Goal: Task Accomplishment & Management: Manage account settings

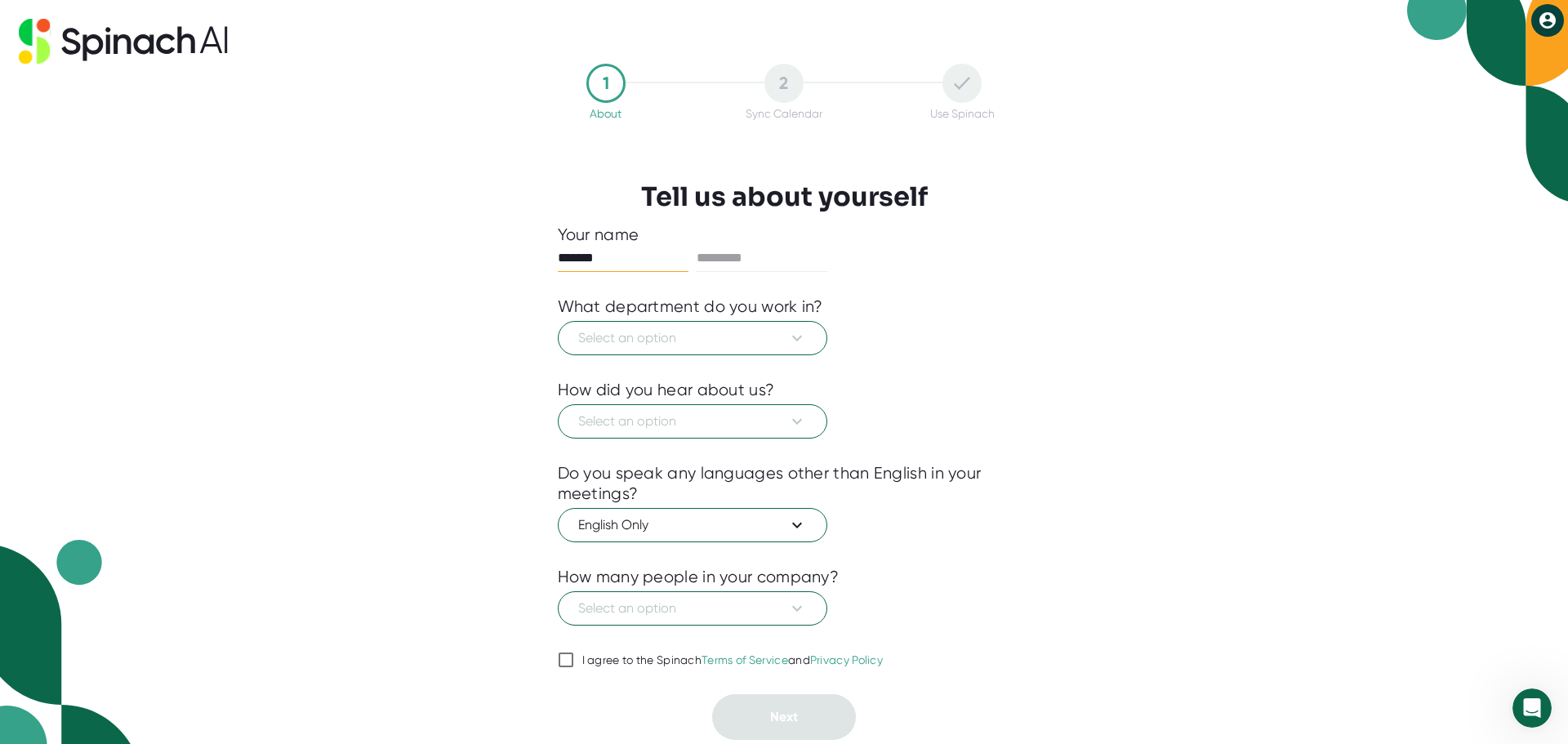
type input "*******"
type input "*****"
click at [732, 336] on span "Select an option" at bounding box center [692, 337] width 229 height 20
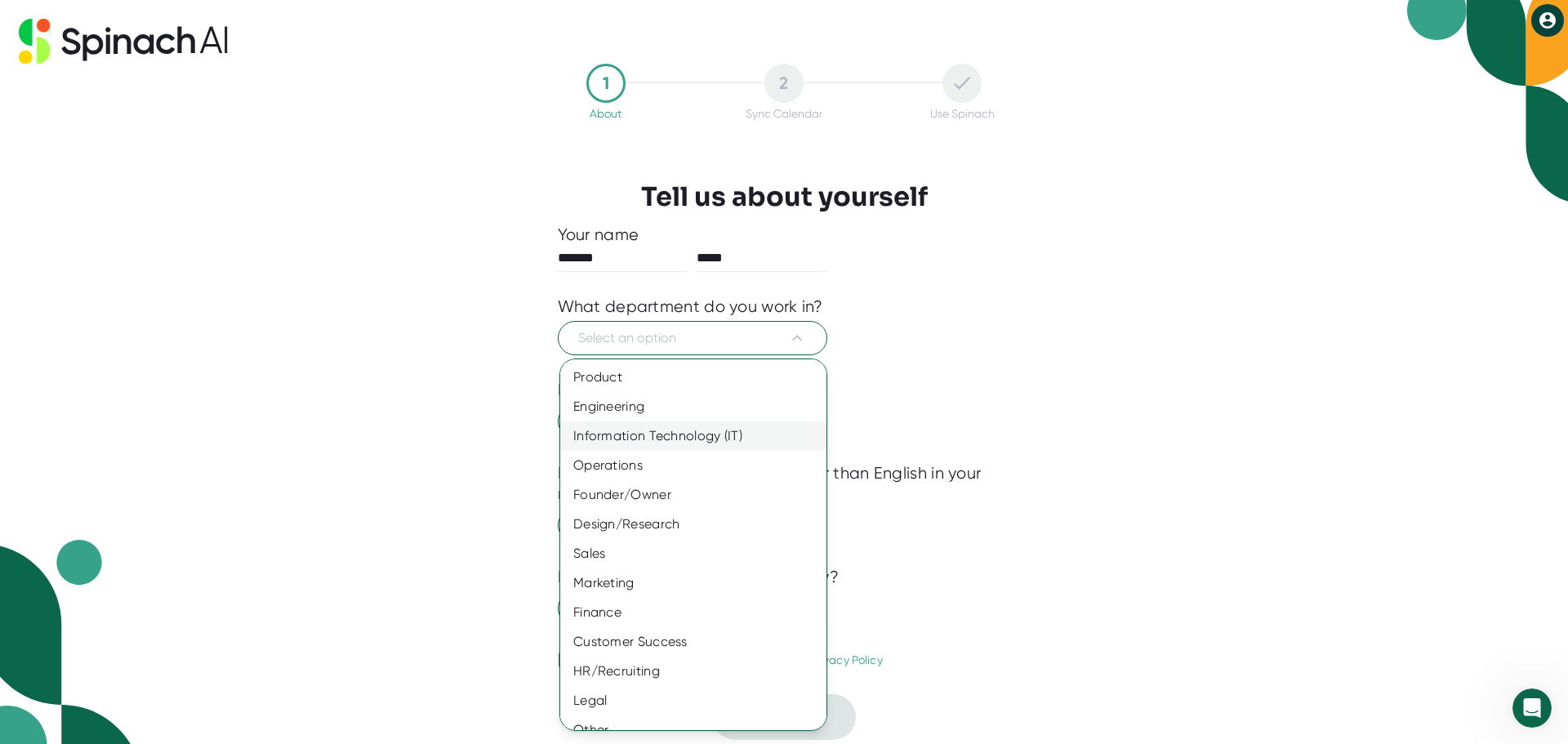
click at [695, 428] on div "Information Technology (IT)" at bounding box center [699, 436] width 278 height 29
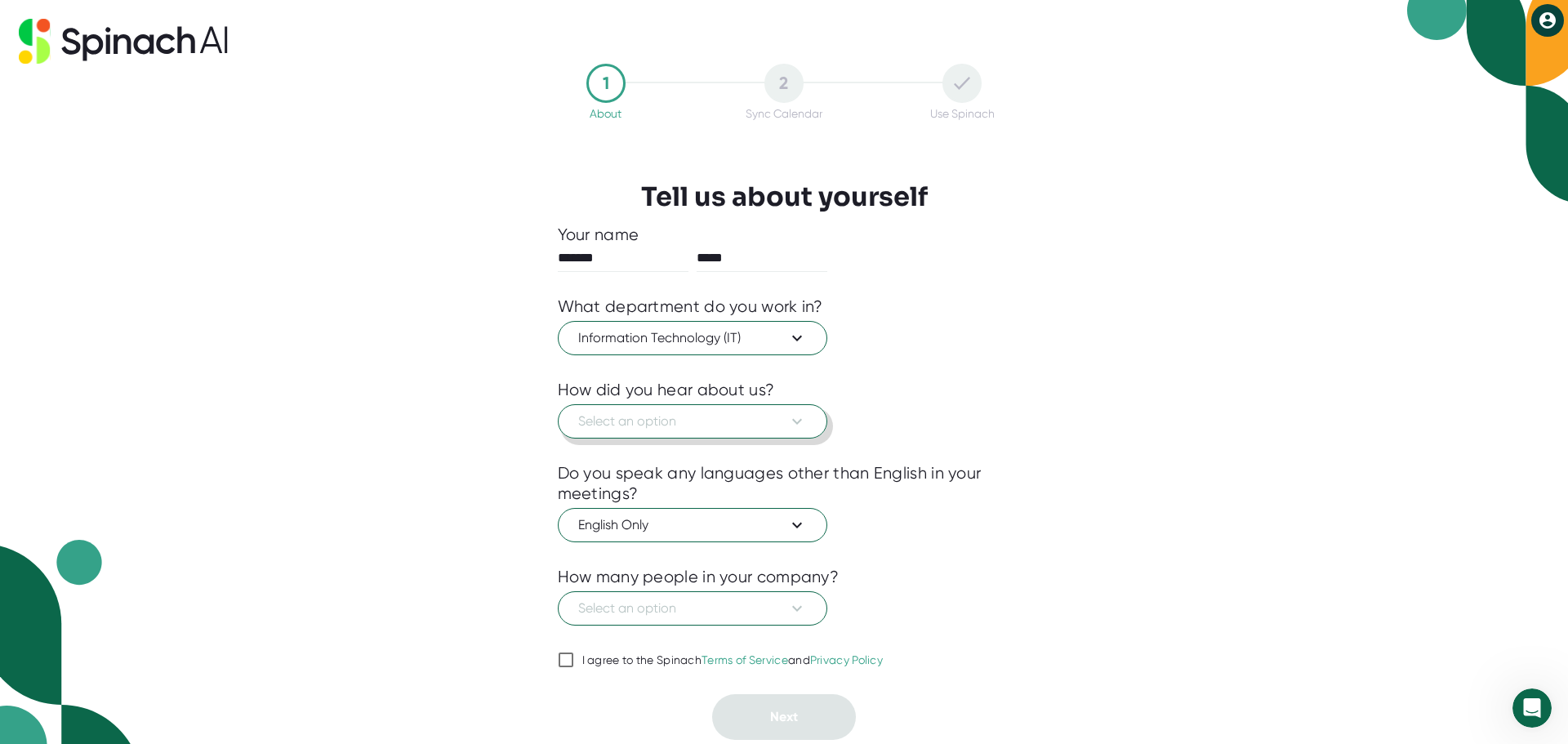
click at [695, 428] on span "Select an option" at bounding box center [692, 421] width 229 height 20
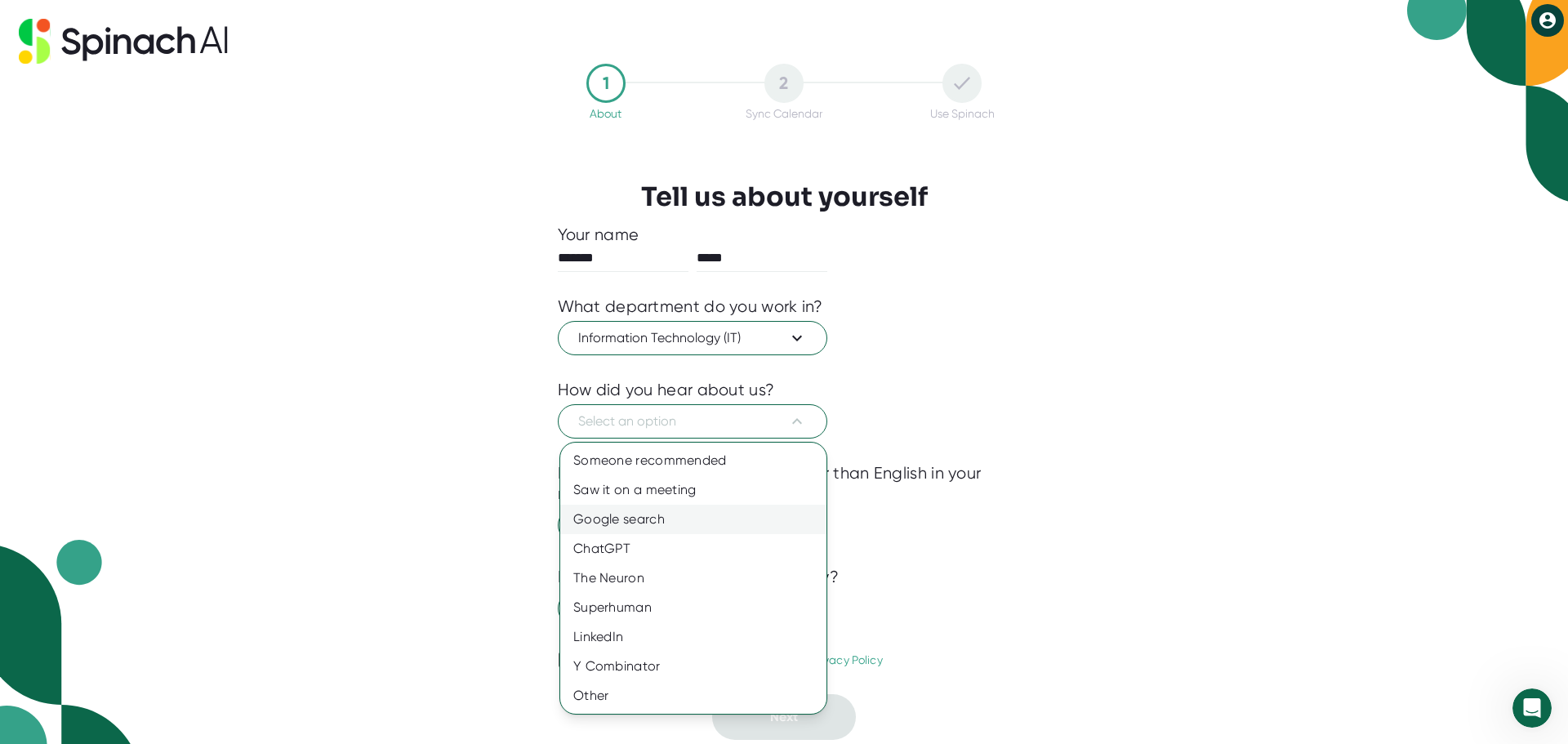
click at [660, 515] on div "Google search" at bounding box center [693, 519] width 267 height 29
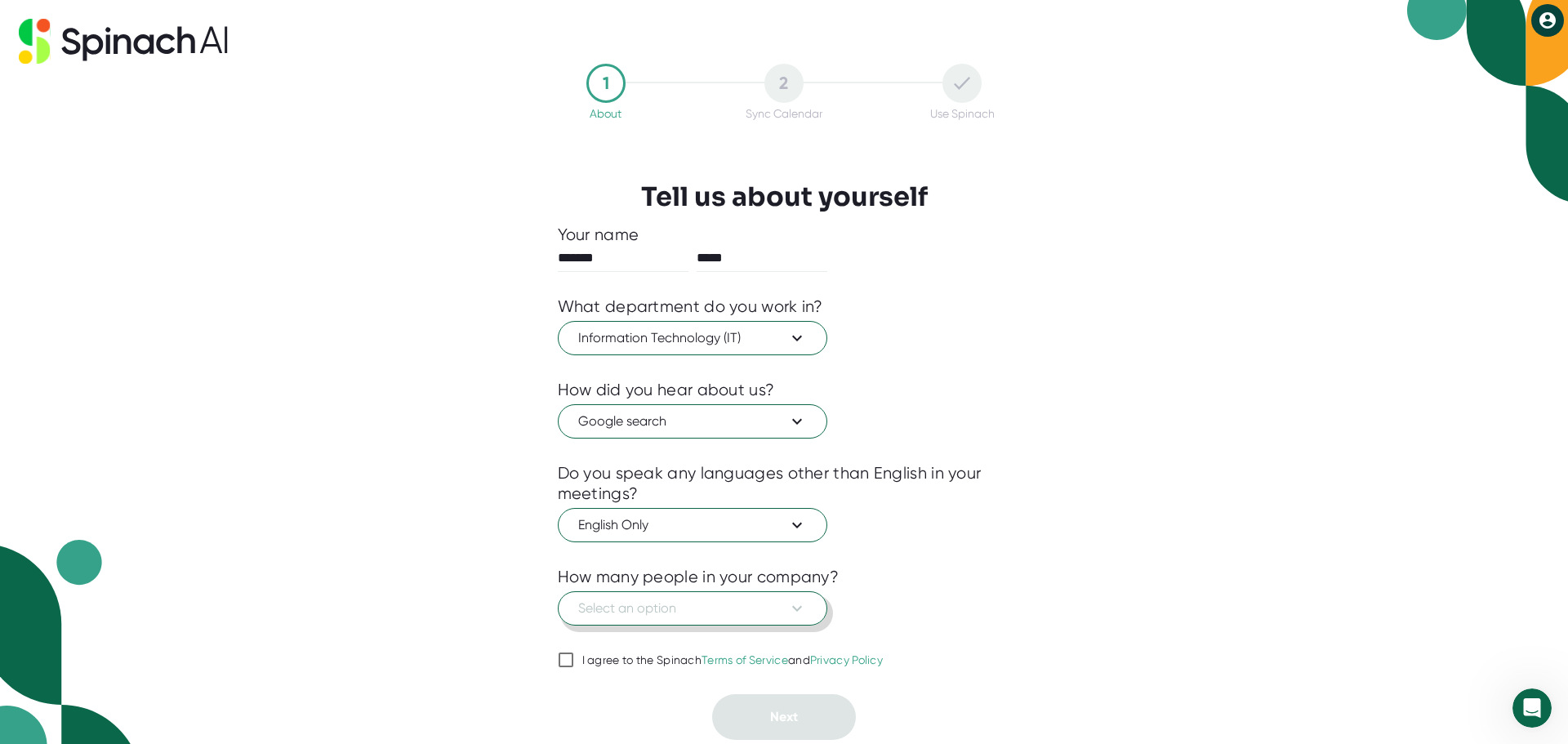
click at [643, 601] on span "Select an option" at bounding box center [692, 608] width 229 height 20
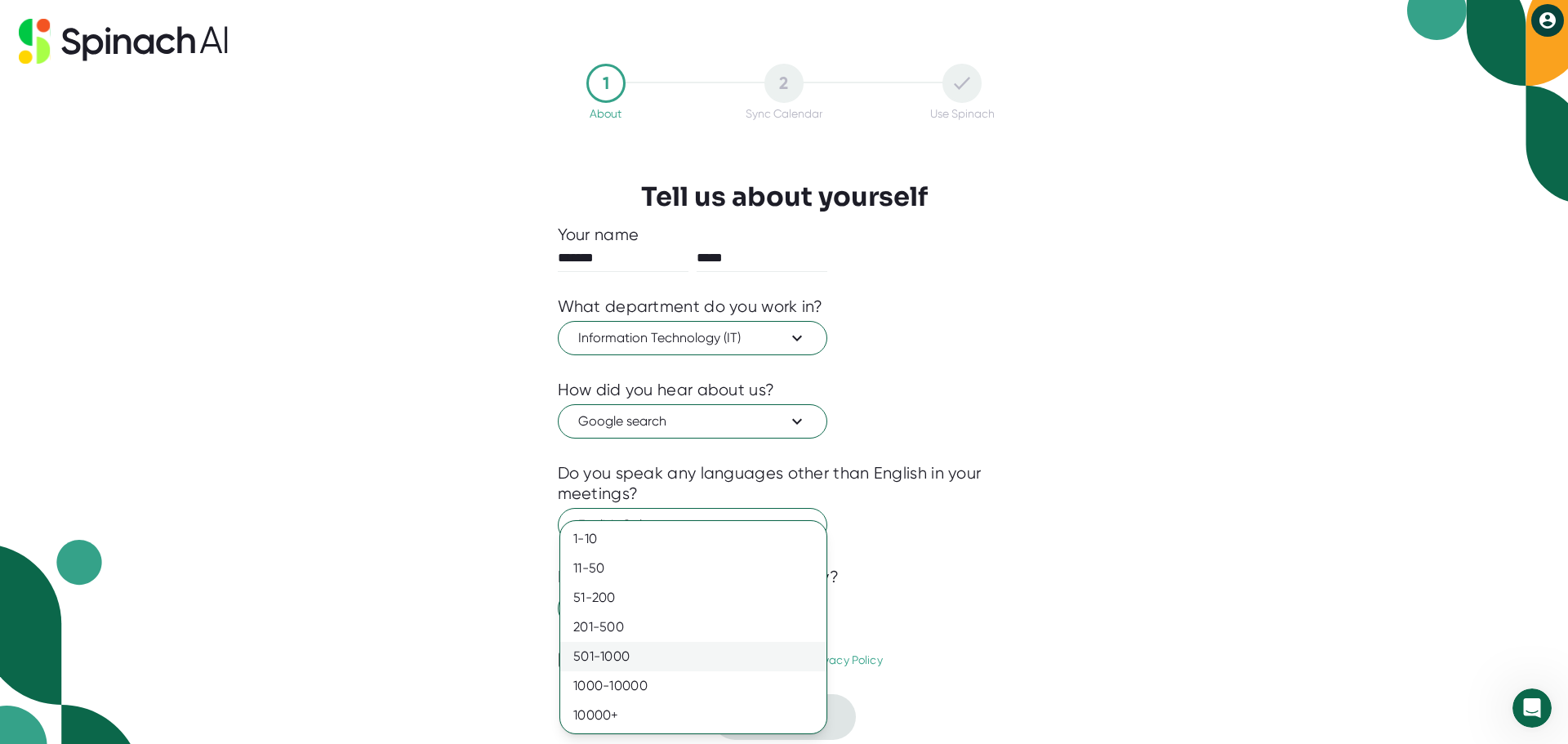
click at [598, 650] on div "501-1000" at bounding box center [693, 656] width 267 height 29
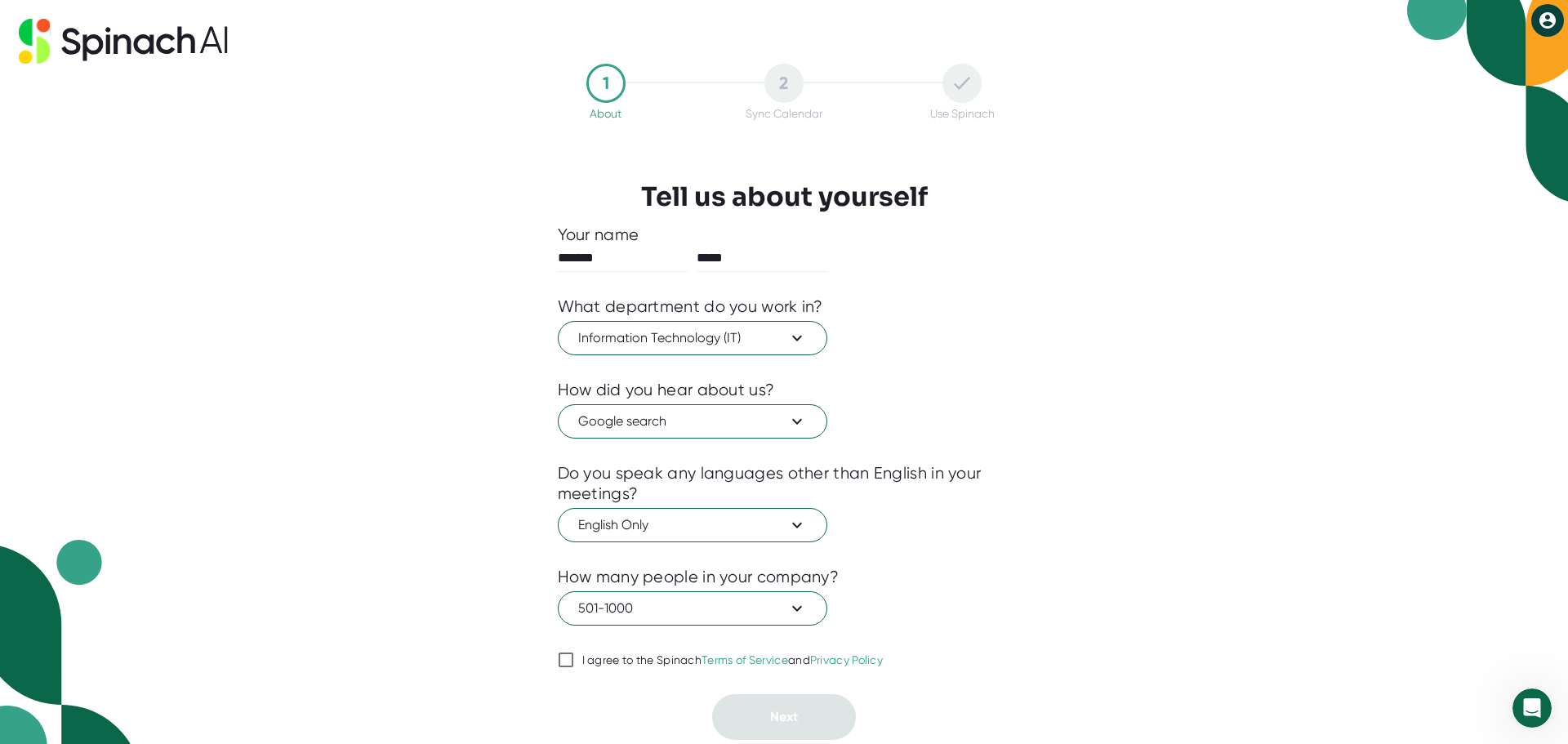
click at [560, 667] on input "I agree to the Spinach Terms of Service and Privacy Policy" at bounding box center [566, 659] width 16 height 20
checkbox input "true"
click at [763, 715] on button "Next" at bounding box center [784, 717] width 144 height 45
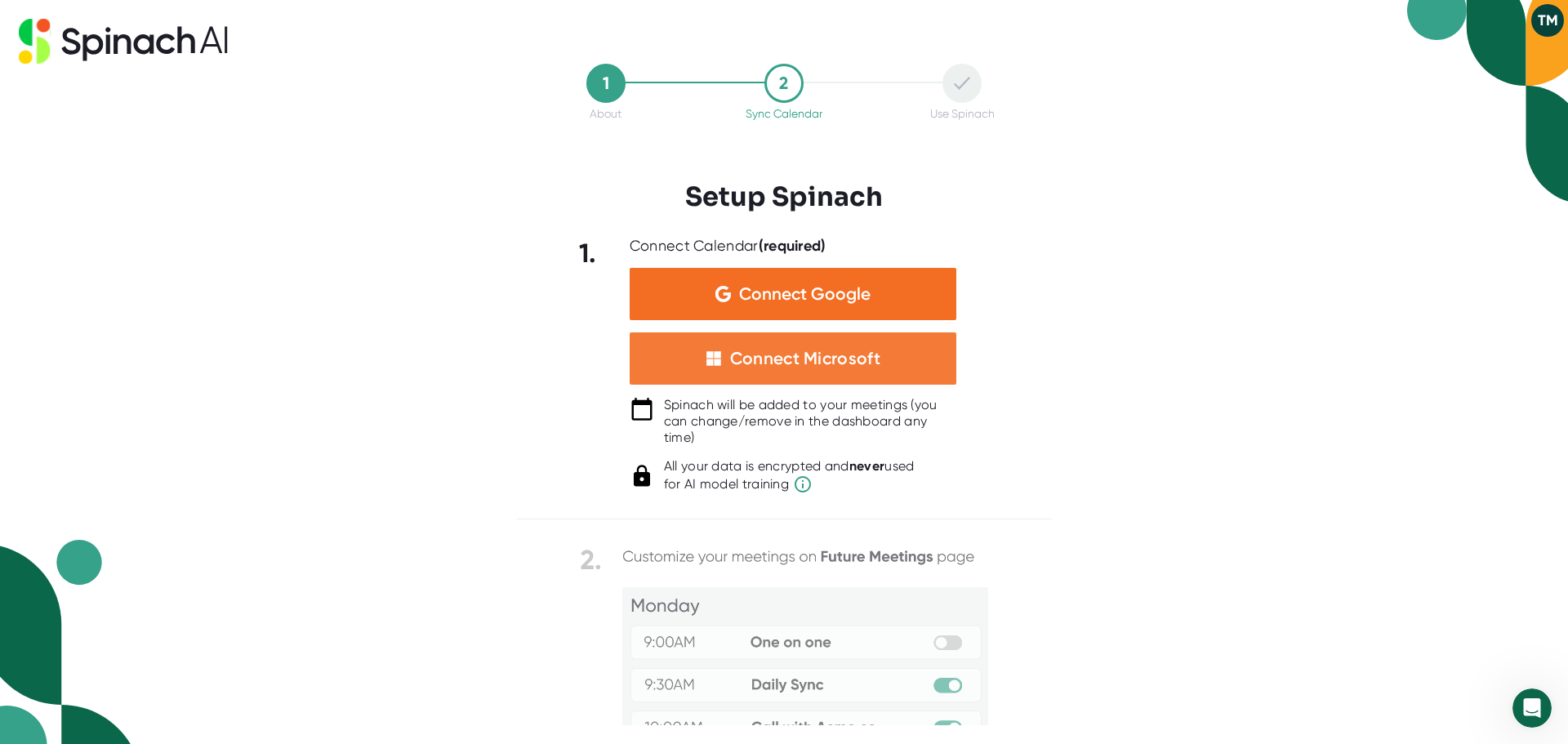
click at [795, 359] on div "Connect Microsoft" at bounding box center [805, 358] width 150 height 21
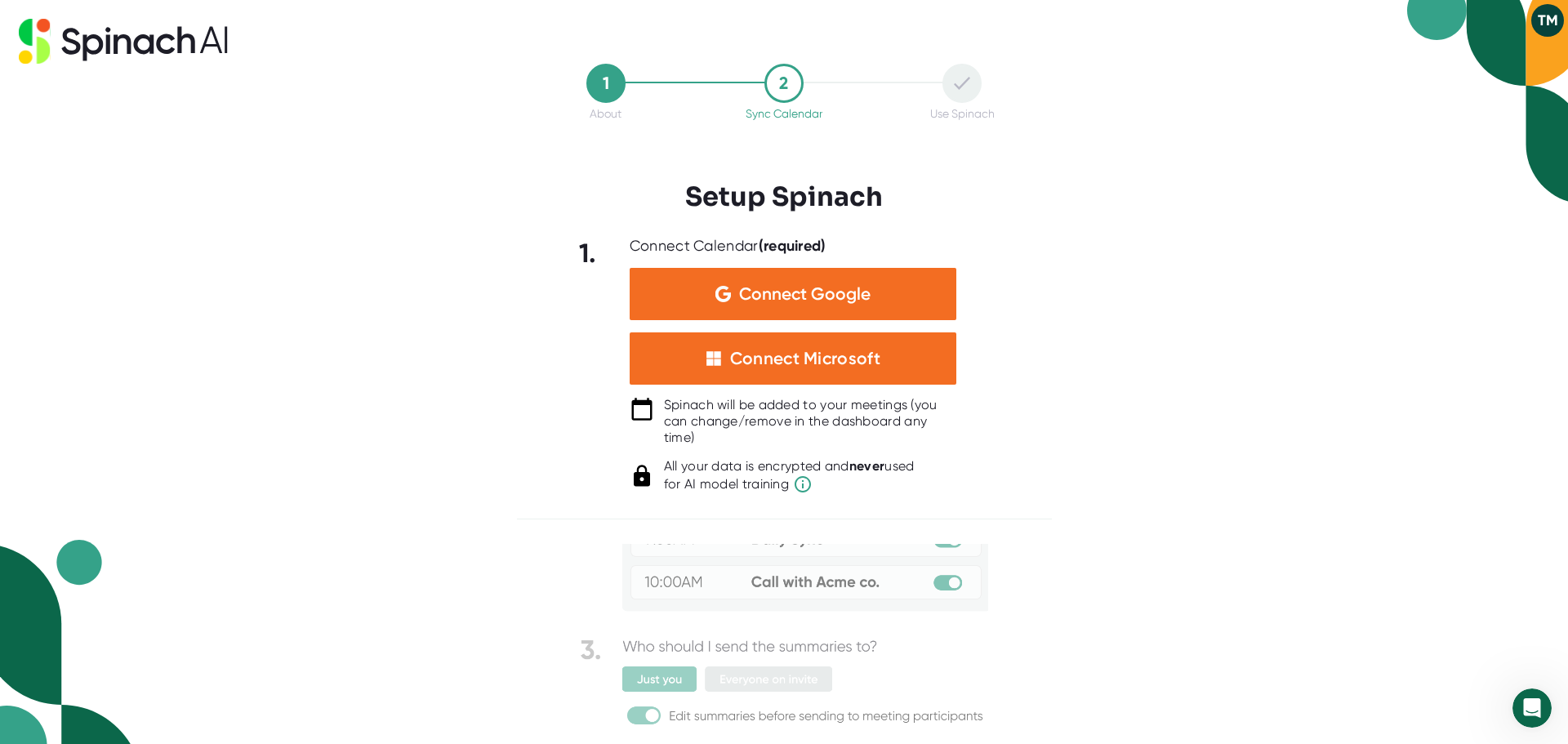
scroll to position [196, 0]
